Goal: Information Seeking & Learning: Compare options

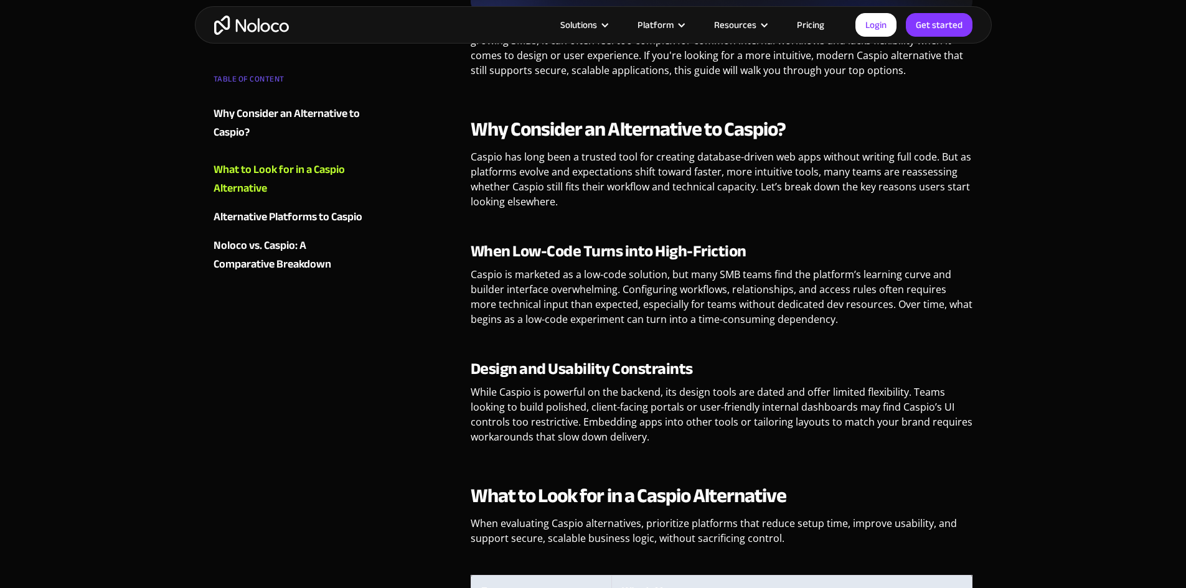
scroll to position [872, 0]
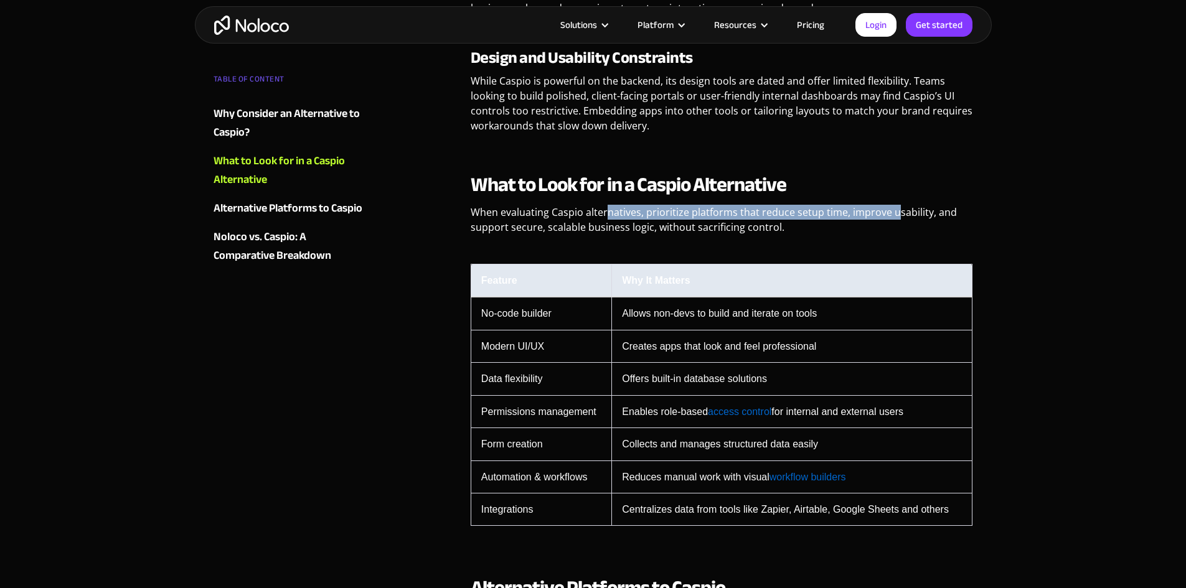
drag, startPoint x: 606, startPoint y: 207, endPoint x: 896, endPoint y: 219, distance: 290.4
click at [896, 219] on p "When evaluating Caspio alternatives, prioritize platforms that reduce setup tim…" at bounding box center [722, 224] width 503 height 39
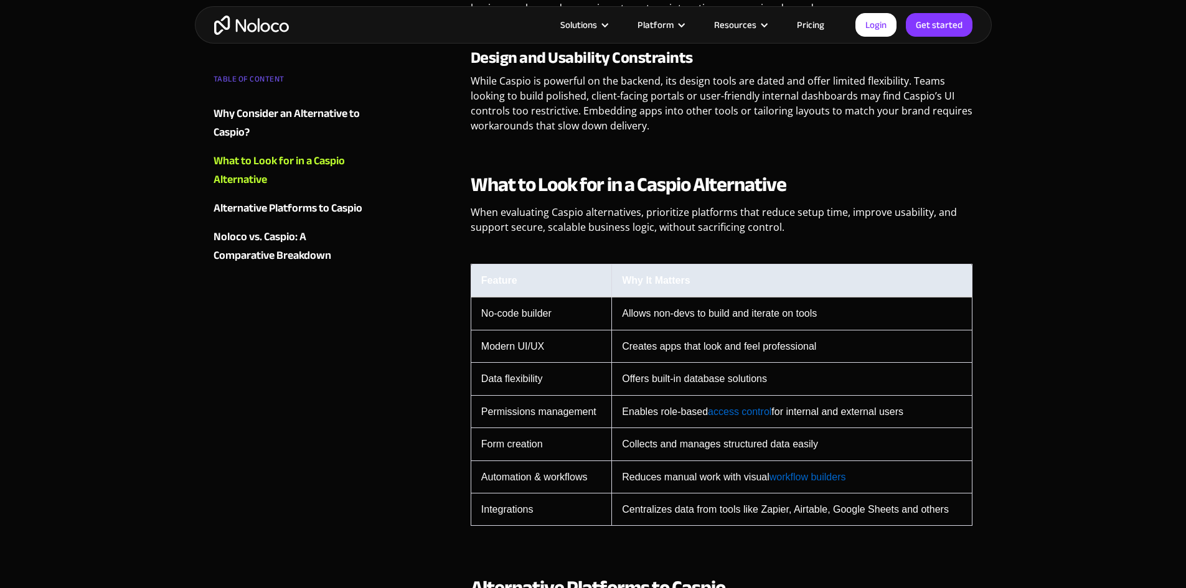
click at [739, 268] on th "Why It Matters" at bounding box center [792, 280] width 361 height 33
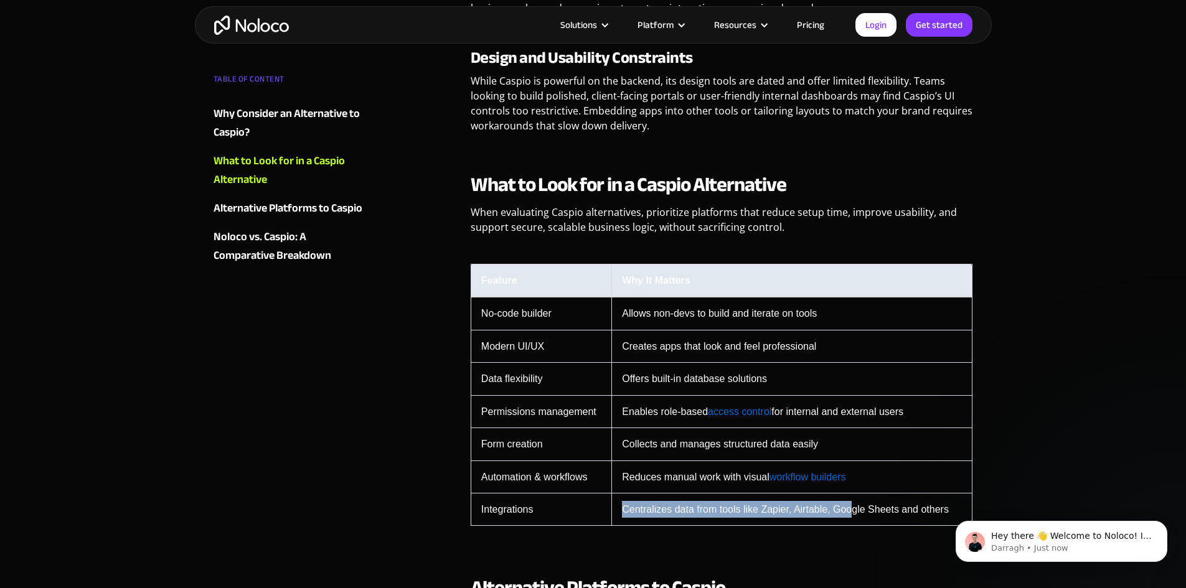
scroll to position [0, 0]
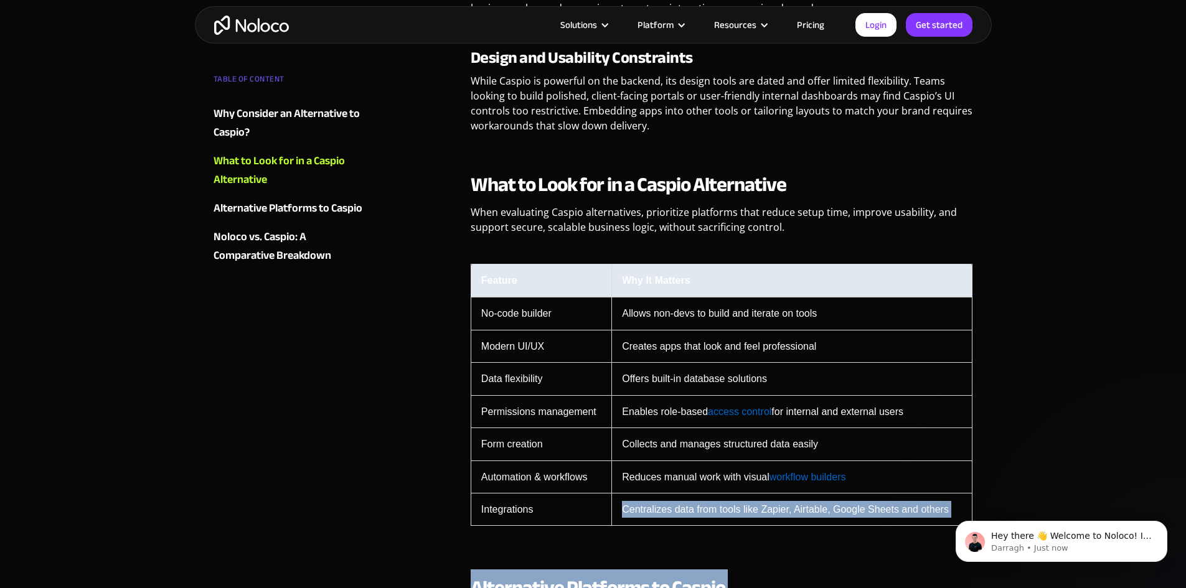
drag, startPoint x: 1558, startPoint y: 1002, endPoint x: 1867, endPoint y: 1013, distance: 309.1
click at [821, 533] on div "Feature Why It Matters No-code builder Allows non-devs to build and iterate on …" at bounding box center [722, 395] width 503 height 302
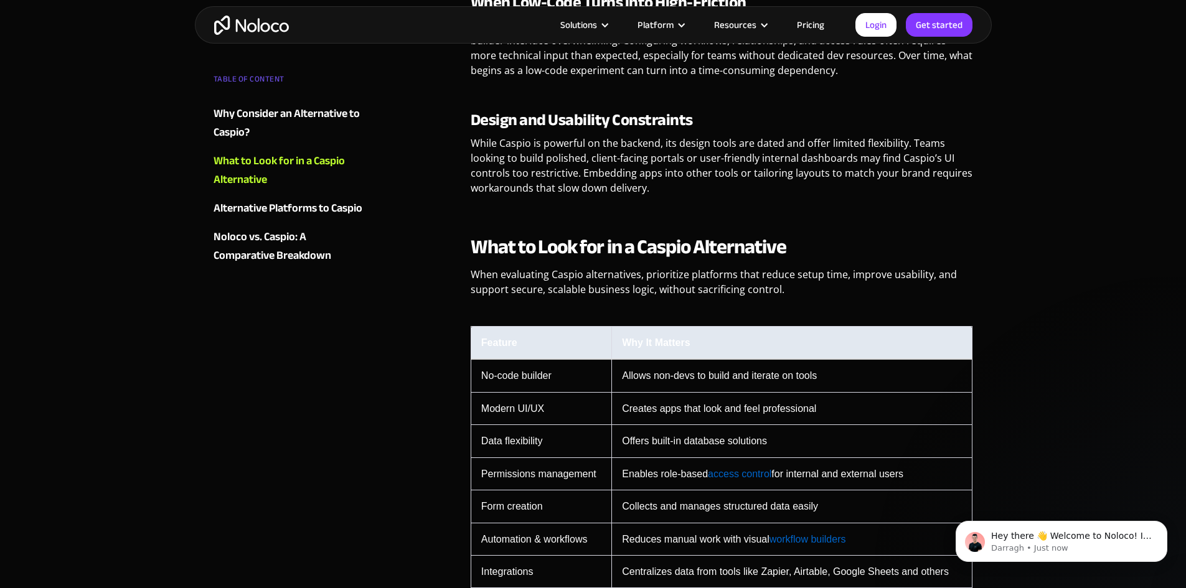
scroll to position [872, 0]
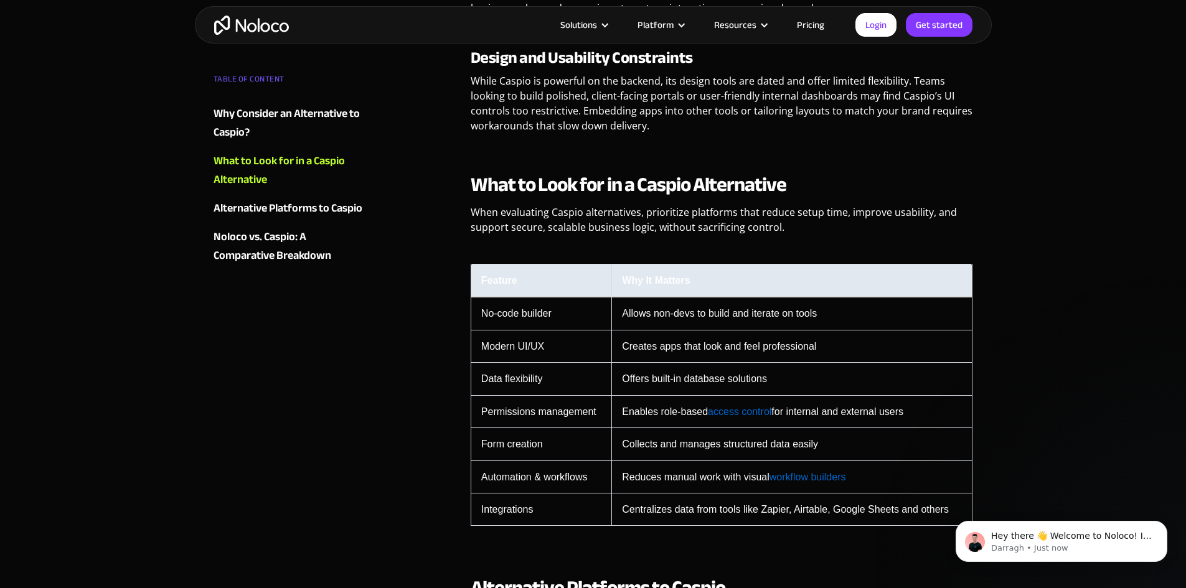
click at [269, 215] on div "Alternative Platforms to Caspio" at bounding box center [288, 208] width 149 height 19
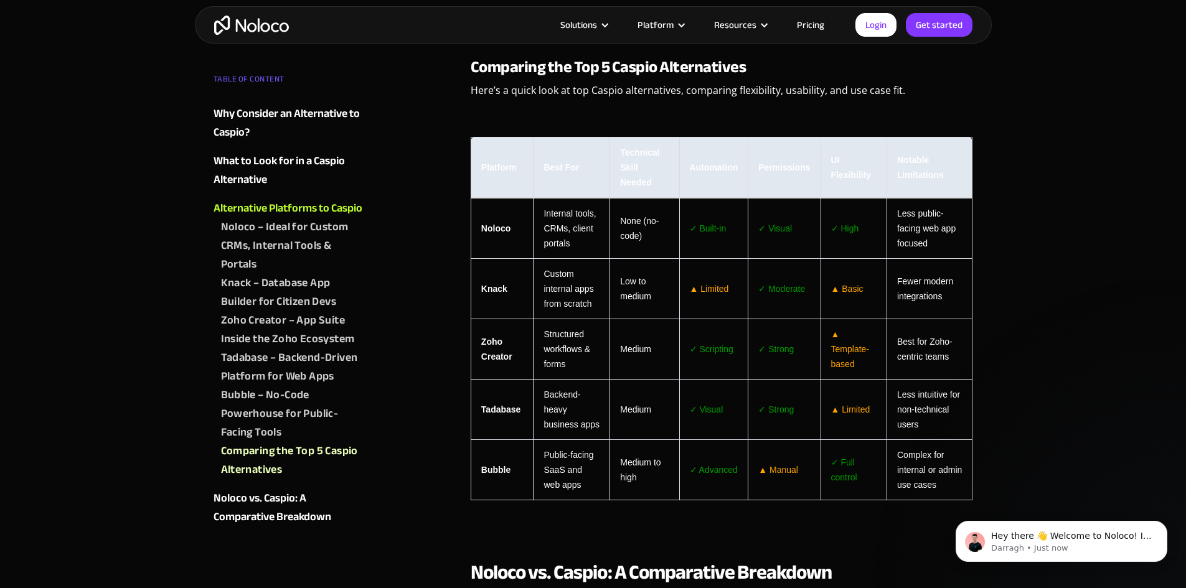
scroll to position [2195, 0]
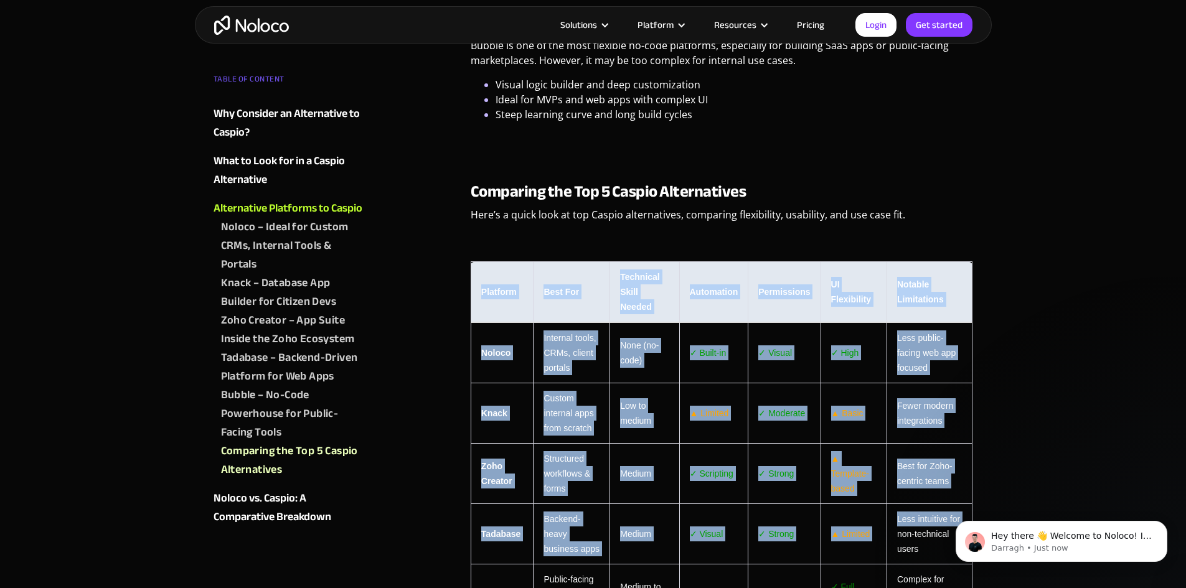
drag, startPoint x: 473, startPoint y: 269, endPoint x: 889, endPoint y: 541, distance: 497.2
click at [889, 541] on table "Platform Best For Technical Skill Needed Automation Permissions UI Flexibility …" at bounding box center [722, 444] width 503 height 364
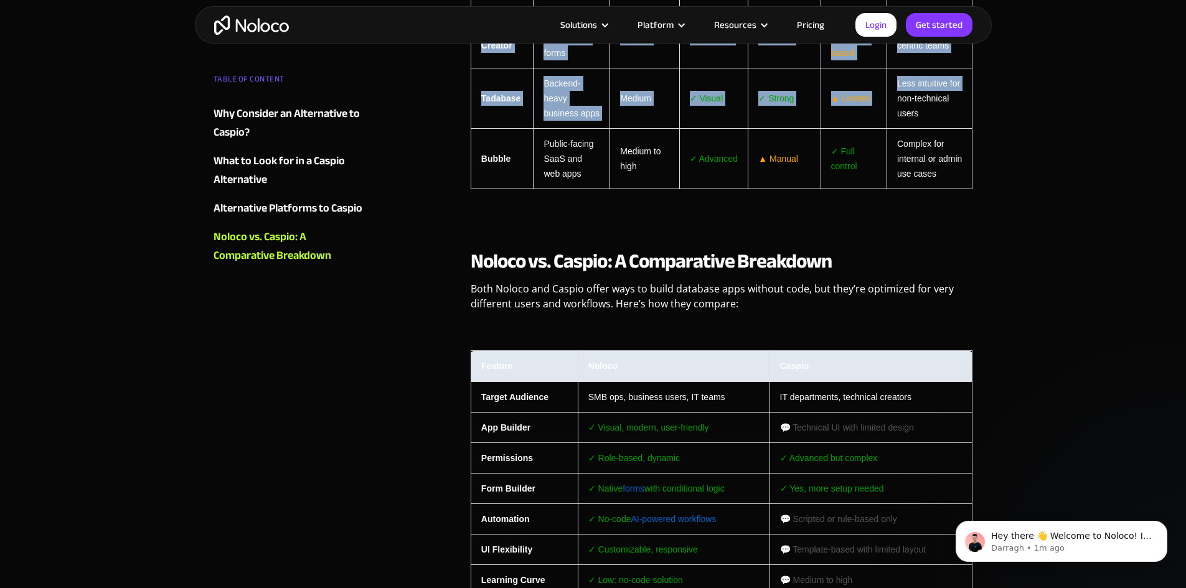
scroll to position [2693, 0]
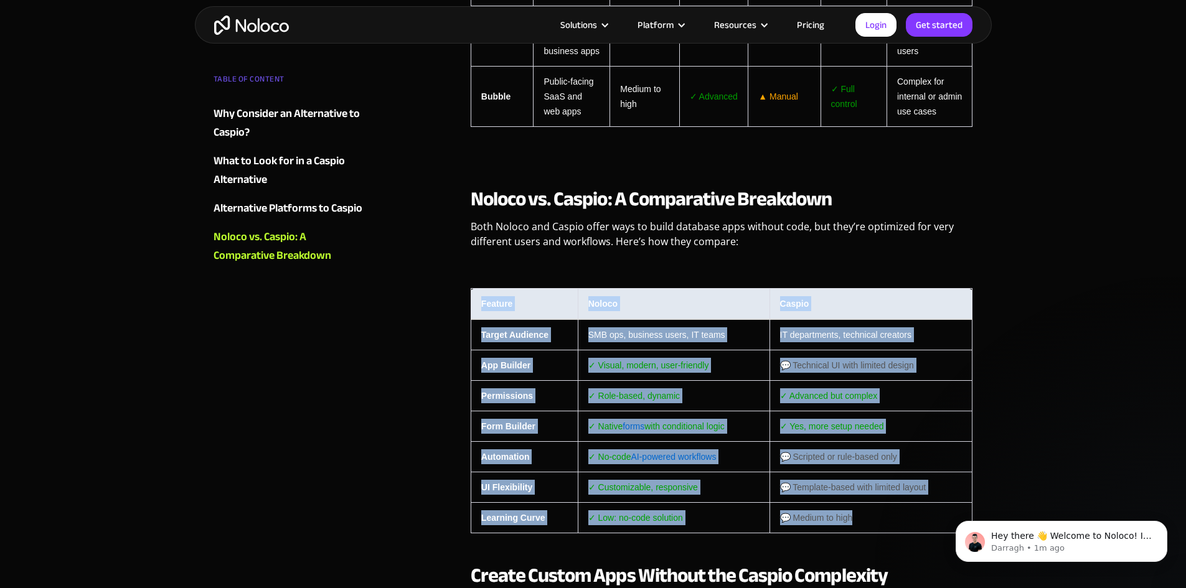
drag, startPoint x: 473, startPoint y: 300, endPoint x: 924, endPoint y: 517, distance: 500.5
click at [924, 517] on table "Feature Noloco Caspio Target Audience SMB ops, business users, IT teams IT depa…" at bounding box center [722, 410] width 503 height 245
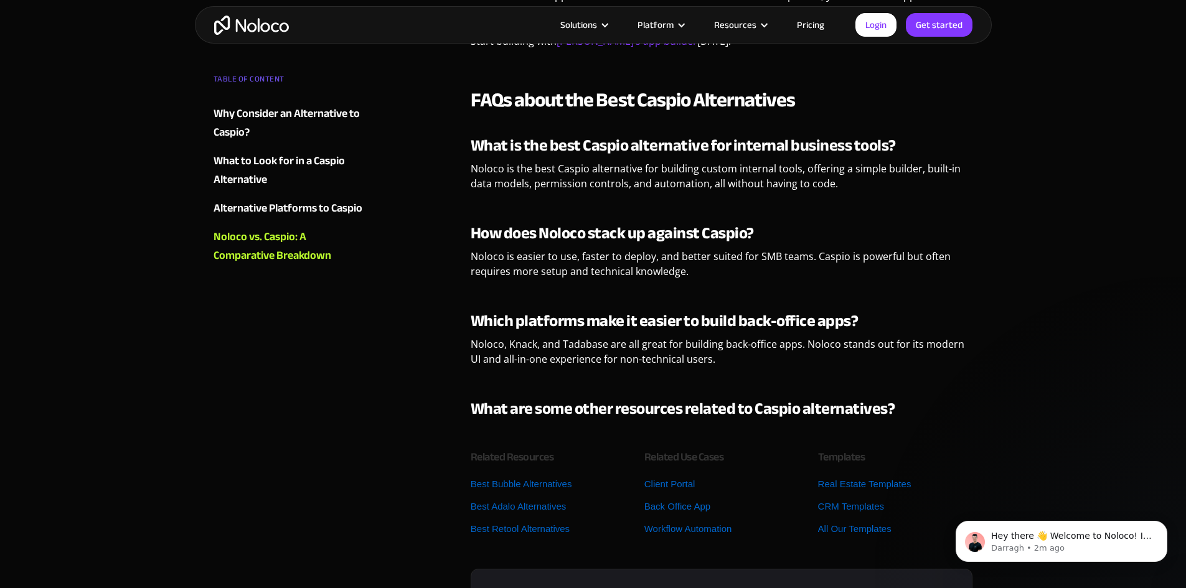
scroll to position [3254, 0]
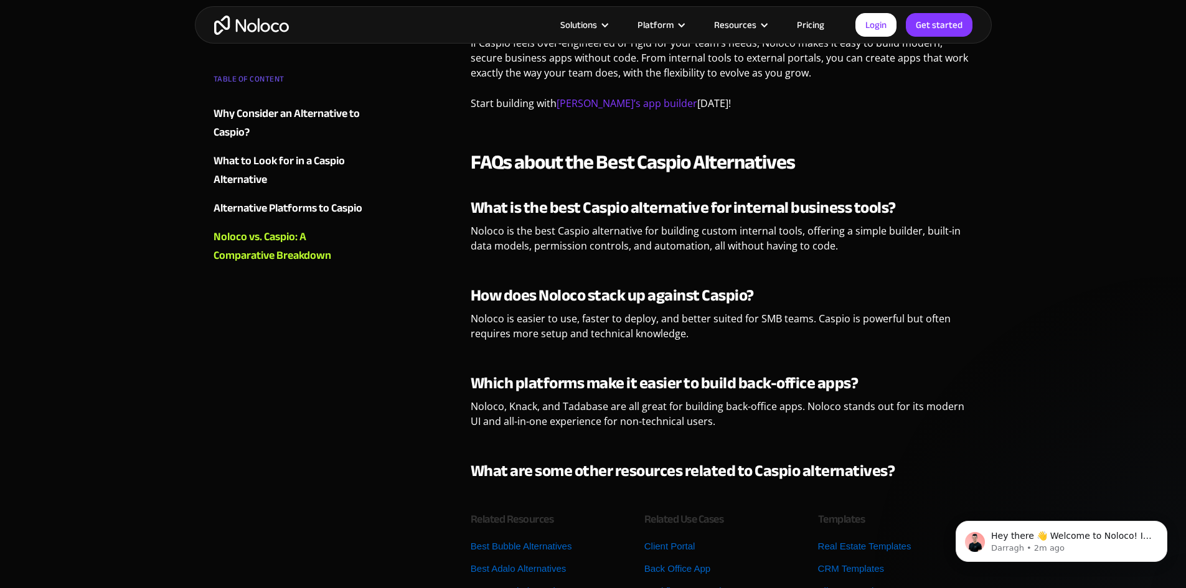
click at [816, 22] on link "Pricing" at bounding box center [810, 25] width 59 height 16
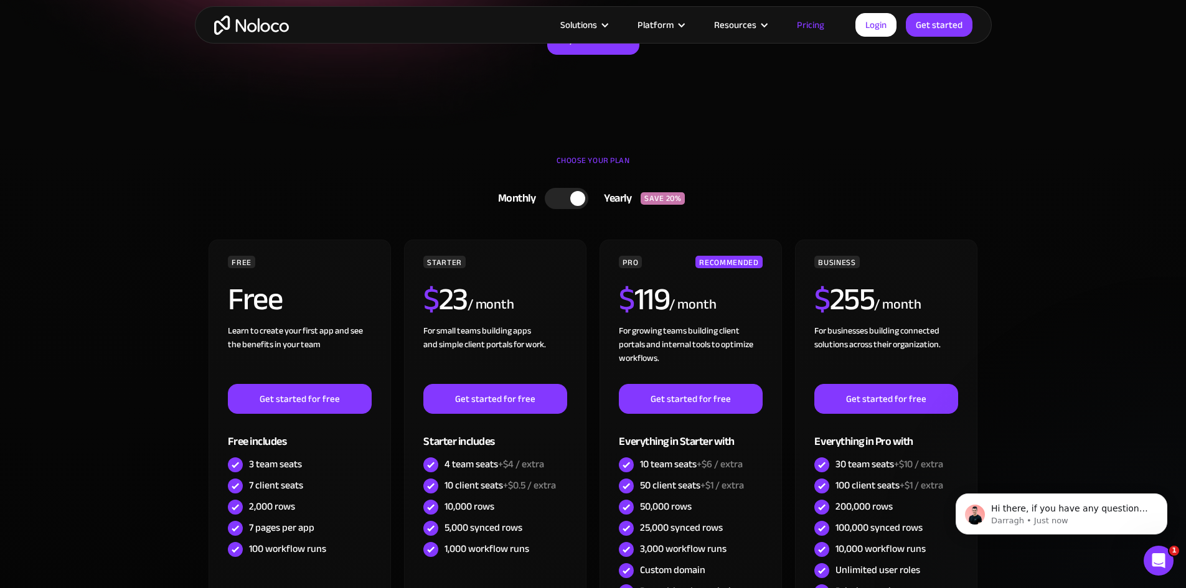
click at [554, 199] on div at bounding box center [567, 198] width 44 height 21
click at [574, 198] on div at bounding box center [572, 198] width 44 height 21
click at [548, 202] on div at bounding box center [567, 198] width 44 height 21
click at [578, 201] on div at bounding box center [572, 198] width 44 height 21
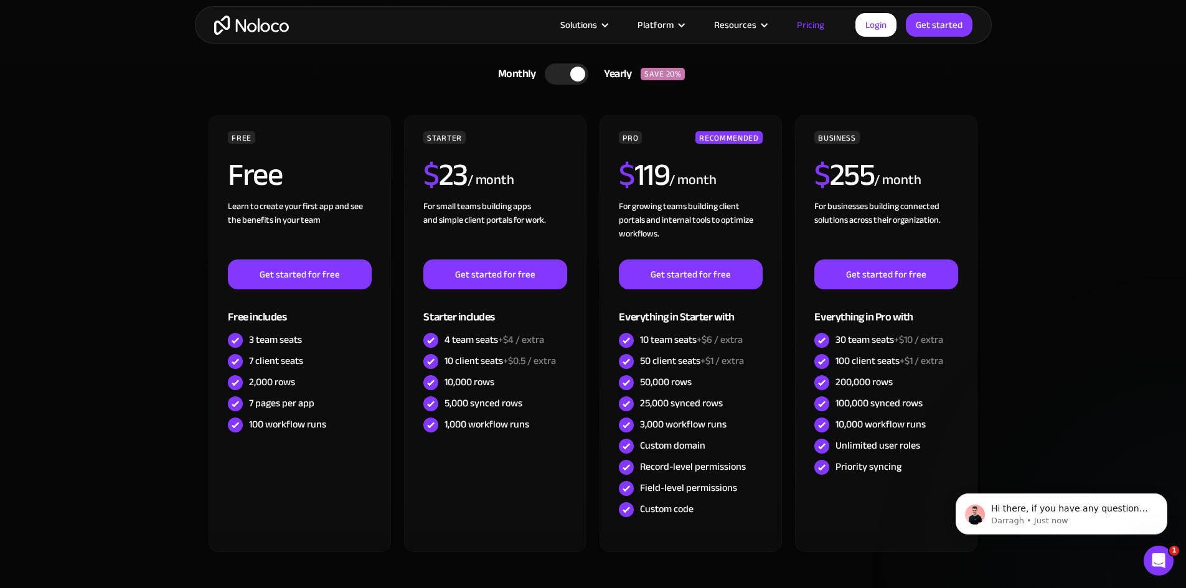
scroll to position [498, 0]
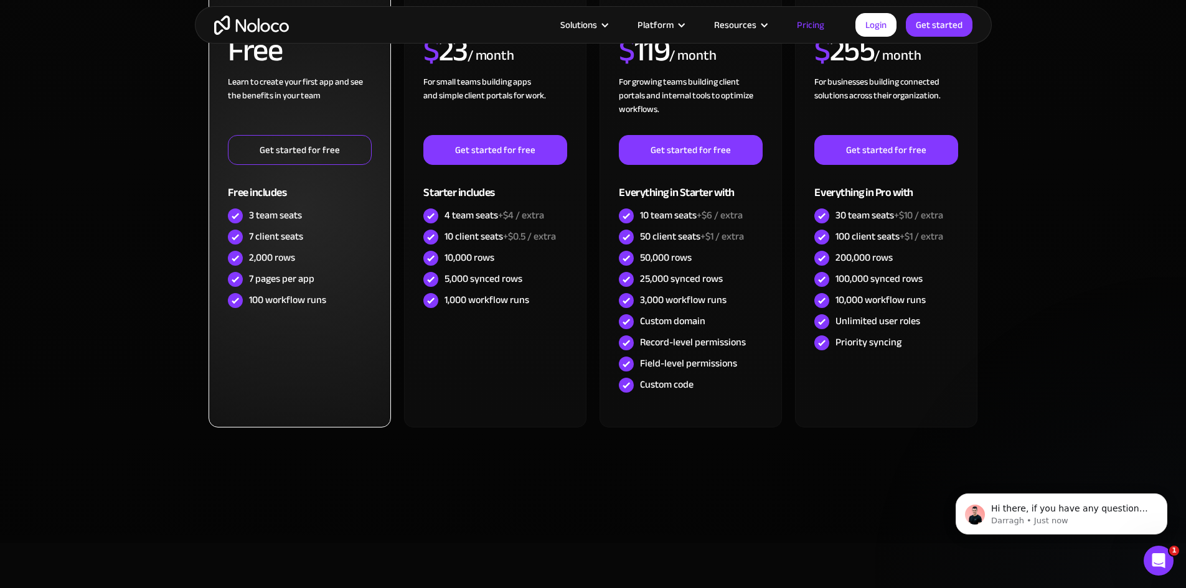
click at [319, 155] on link "Get started for free" at bounding box center [299, 150] width 143 height 30
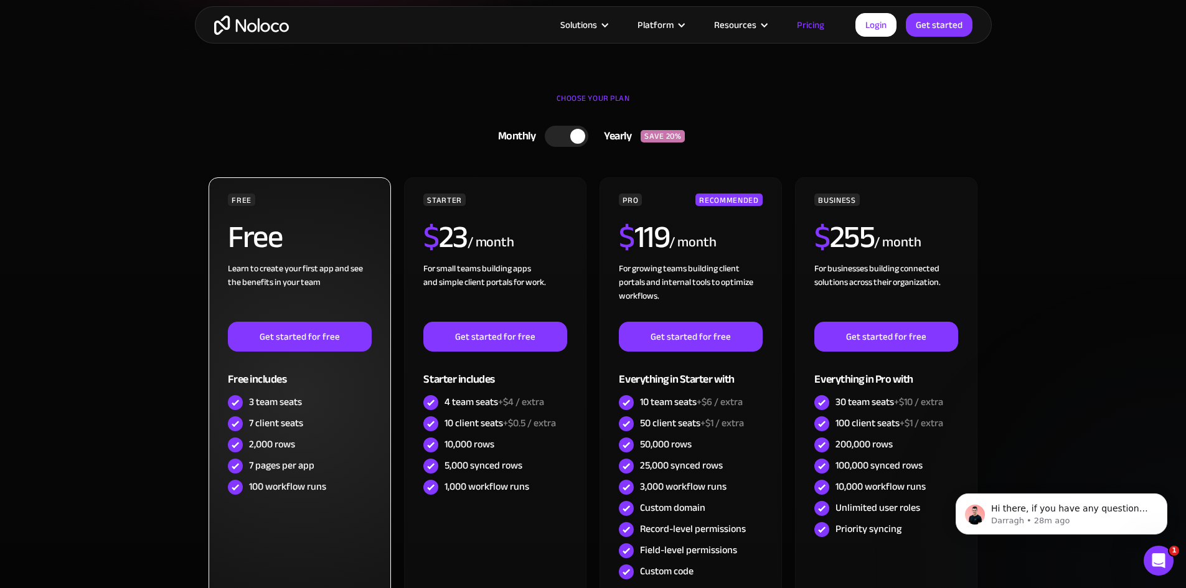
scroll to position [0, 0]
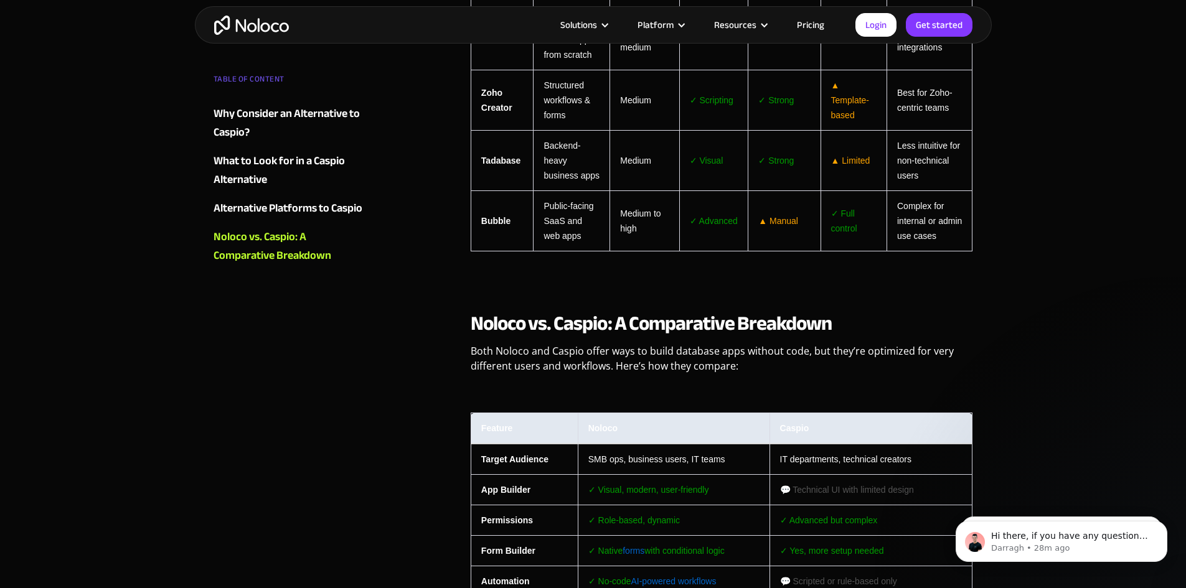
scroll to position [2506, 0]
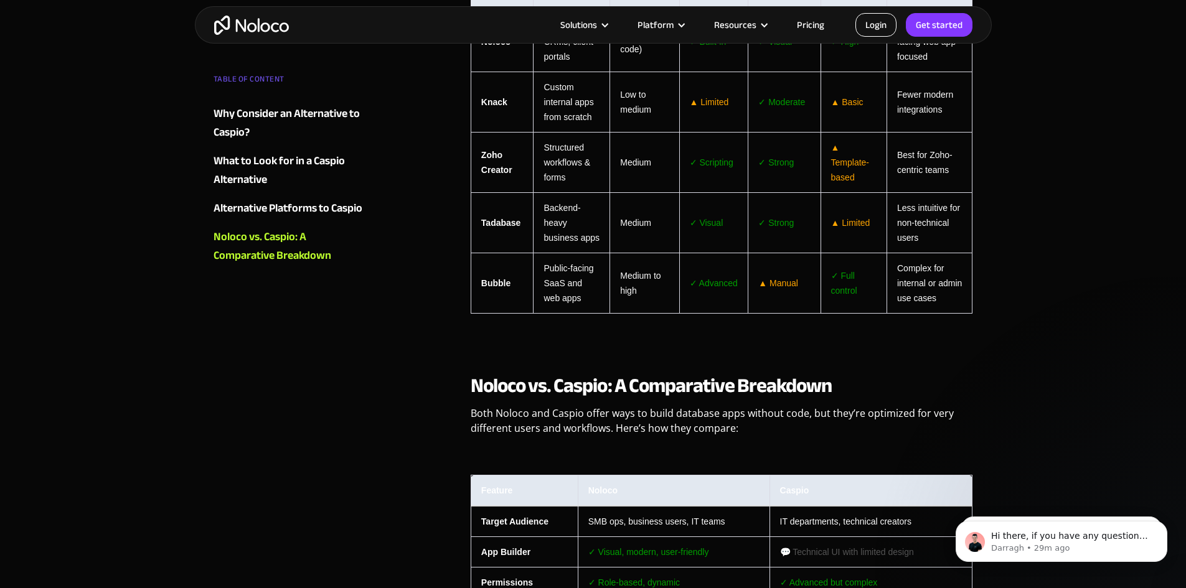
click at [873, 22] on link "Login" at bounding box center [876, 25] width 41 height 24
